Goal: Task Accomplishment & Management: Use online tool/utility

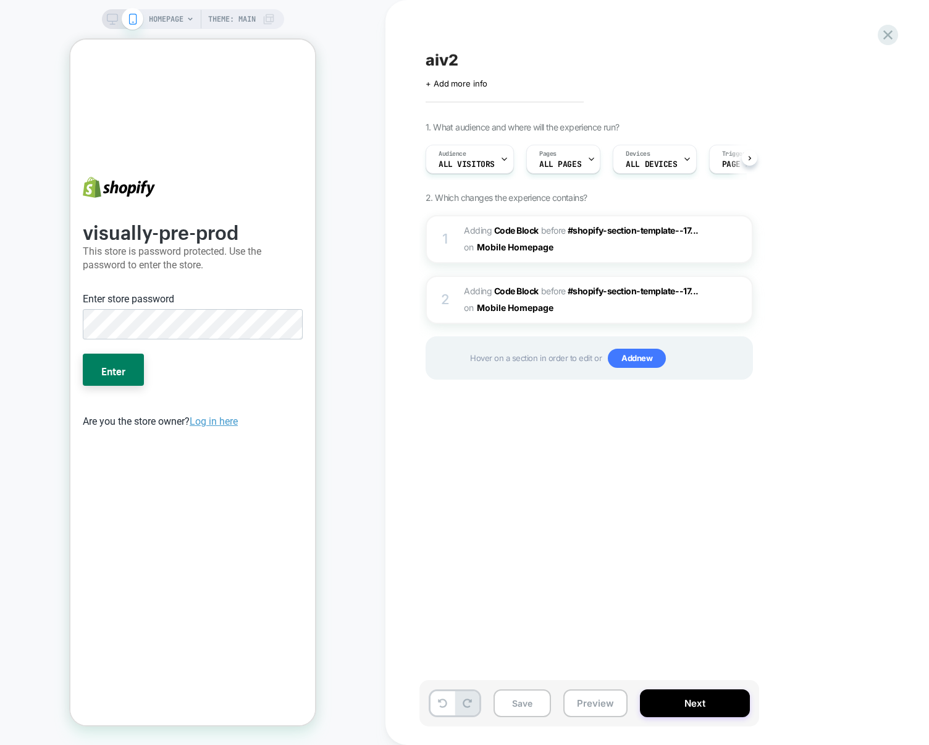
scroll to position [0, 1]
click at [386, 528] on div "aiv2 Click to edit experience details + Add more info 1. What audience and wher…" at bounding box center [658, 372] width 544 height 745
click at [106, 281] on div "visually-pre-prod This store is password protected. Use the password to enter t…" at bounding box center [193, 324] width 220 height 209
click at [384, 327] on div "HOMEPAGE Theme: MAIN" at bounding box center [193, 372] width 386 height 720
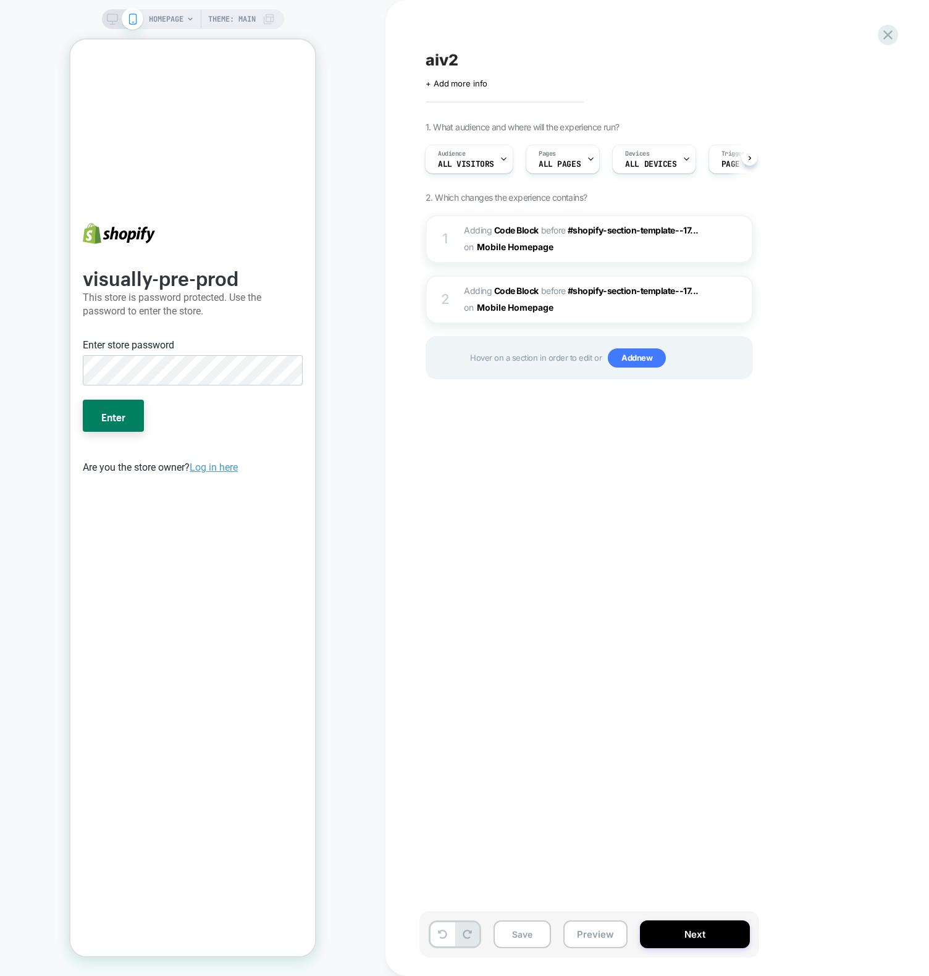
click at [387, 578] on div "aiv2 Click to edit experience details + Add more info 1. What audience and wher…" at bounding box center [658, 488] width 544 height 976
click at [361, 319] on div "HOMEPAGE Theme: MAIN" at bounding box center [193, 487] width 386 height 951
click at [444, 57] on span "aiv2" at bounding box center [442, 60] width 33 height 19
click at [515, 61] on icon at bounding box center [511, 60] width 15 height 15
click at [461, 61] on div "aiv2" at bounding box center [651, 60] width 451 height 19
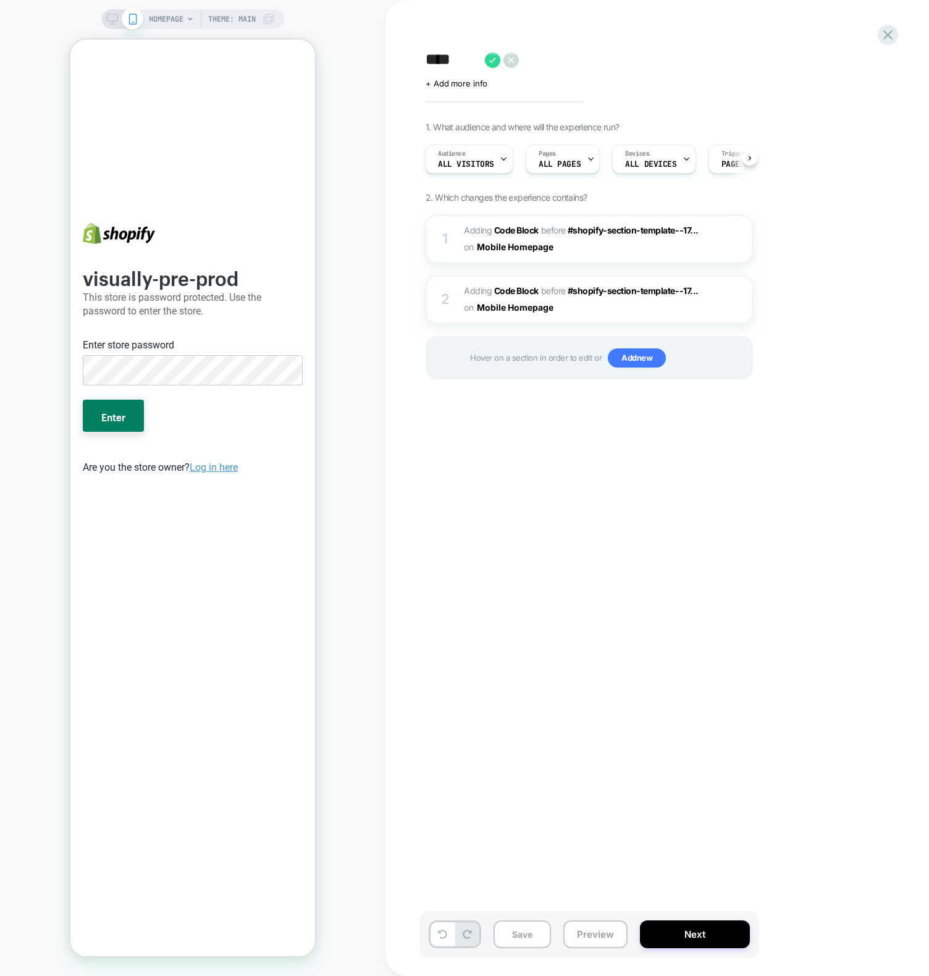
click at [512, 59] on icon at bounding box center [511, 60] width 6 height 6
click at [386, 68] on div "aiv2 Click to edit experience details + Add more info 1. What audience and wher…" at bounding box center [658, 488] width 544 height 976
